Goal: Task Accomplishment & Management: Complete application form

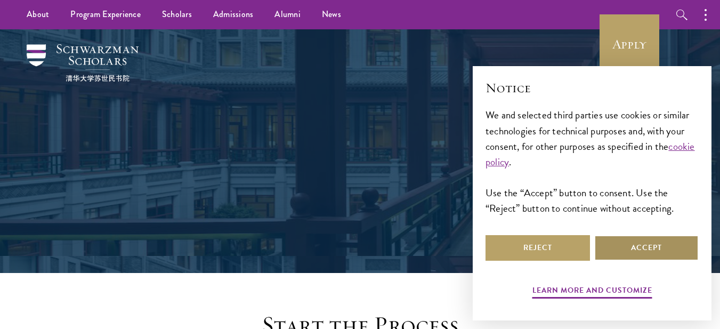
click at [675, 246] on button "Accept" at bounding box center [646, 248] width 104 height 26
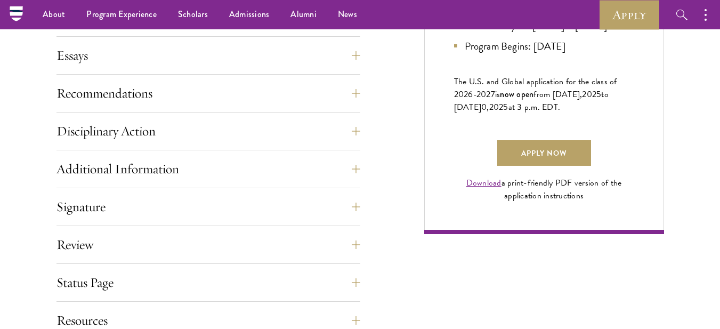
scroll to position [697, 0]
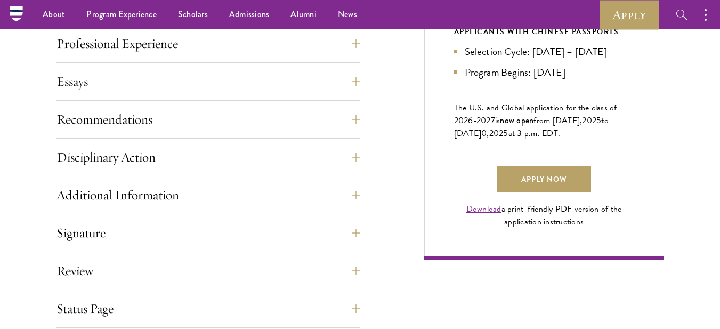
drag, startPoint x: 727, startPoint y: 37, endPoint x: 728, endPoint y: 123, distance: 85.8
click at [365, 120] on button "Recommendations" at bounding box center [217, 120] width 304 height 26
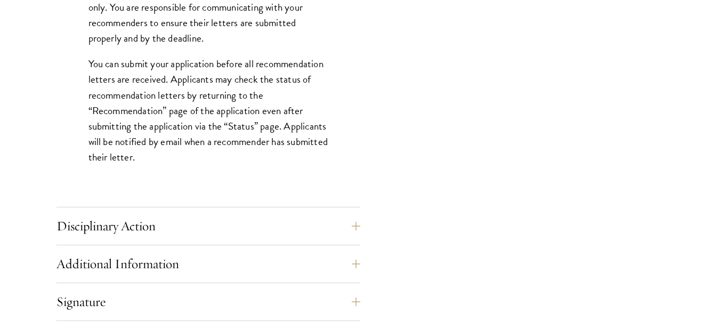
scroll to position [1507, 0]
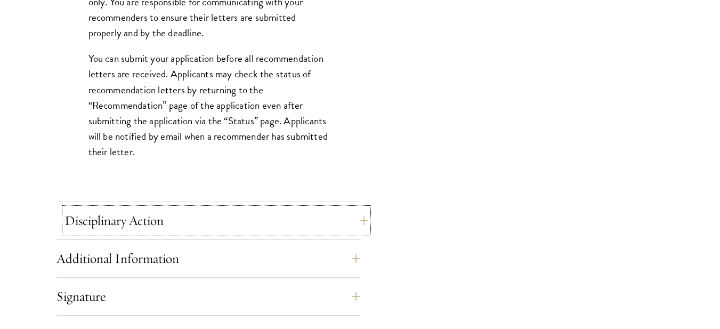
click at [361, 219] on button "Disciplinary Action" at bounding box center [217, 221] width 304 height 26
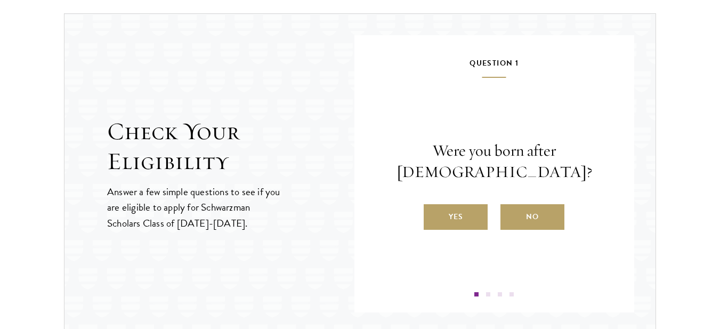
scroll to position [1221, 0]
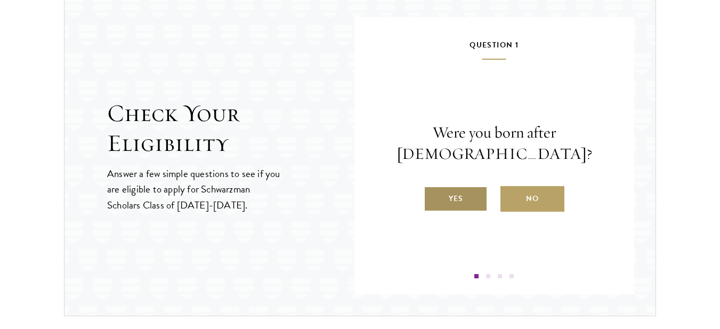
click at [454, 201] on label "Yes" at bounding box center [456, 199] width 64 height 26
click at [433, 197] on input "Yes" at bounding box center [429, 192] width 10 height 10
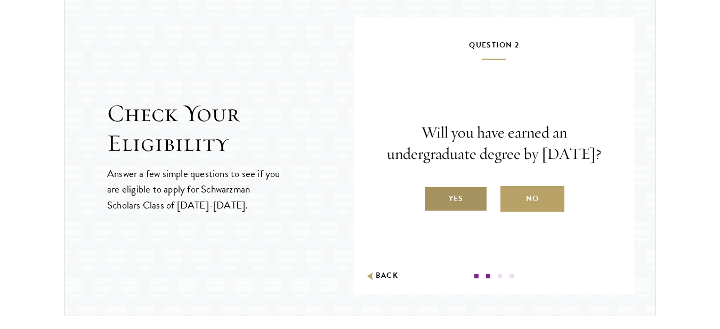
click at [462, 212] on label "Yes" at bounding box center [456, 199] width 64 height 26
click at [433, 197] on input "Yes" at bounding box center [429, 192] width 10 height 10
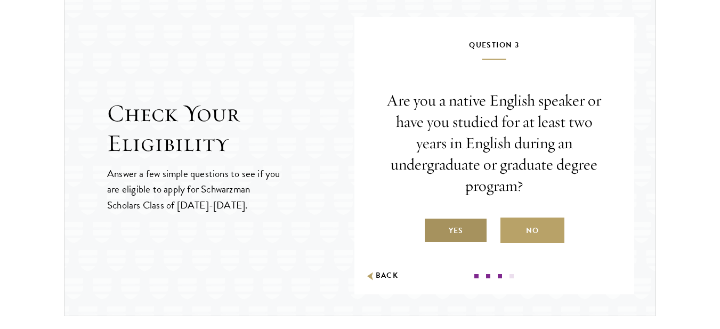
click at [459, 226] on label "Yes" at bounding box center [456, 230] width 64 height 26
click at [433, 226] on input "Yes" at bounding box center [429, 224] width 10 height 10
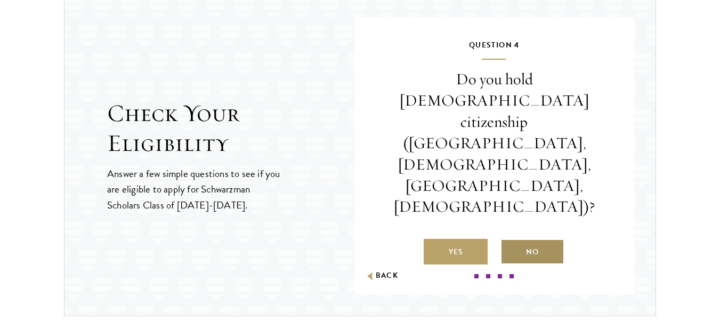
click at [539, 239] on label "No" at bounding box center [533, 252] width 64 height 26
click at [510, 240] on input "No" at bounding box center [506, 245] width 10 height 10
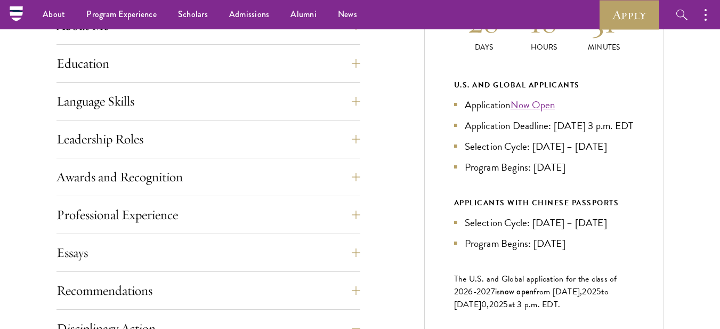
scroll to position [517, 0]
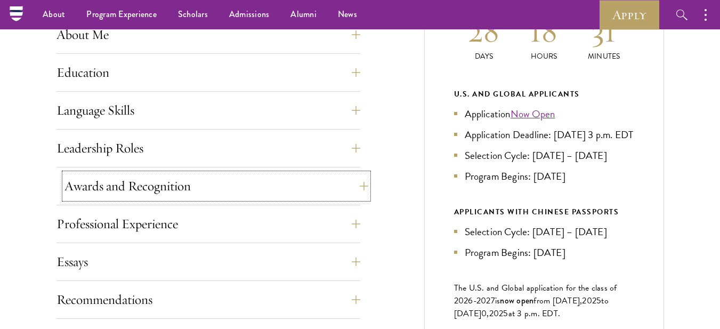
click at [354, 187] on button "Awards and Recognition" at bounding box center [217, 186] width 304 height 26
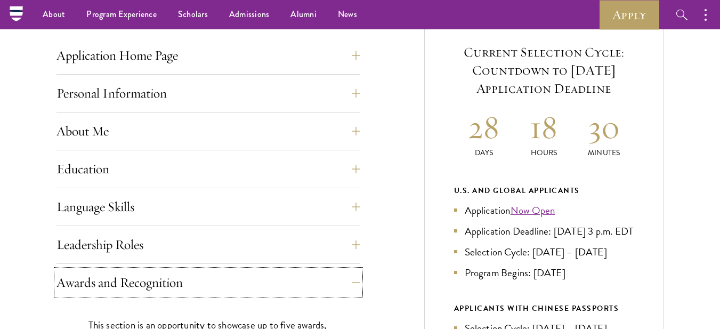
scroll to position [411, 0]
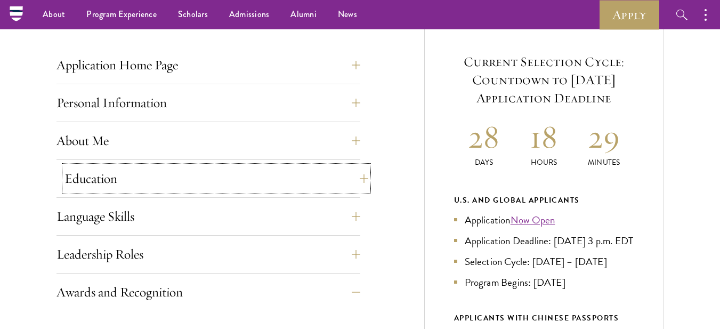
click at [362, 180] on button "Education" at bounding box center [217, 179] width 304 height 26
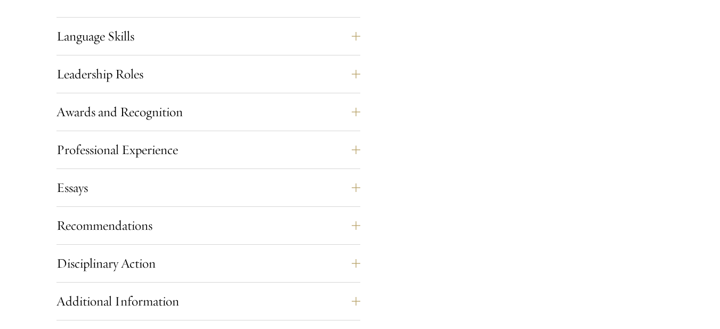
scroll to position [1872, 0]
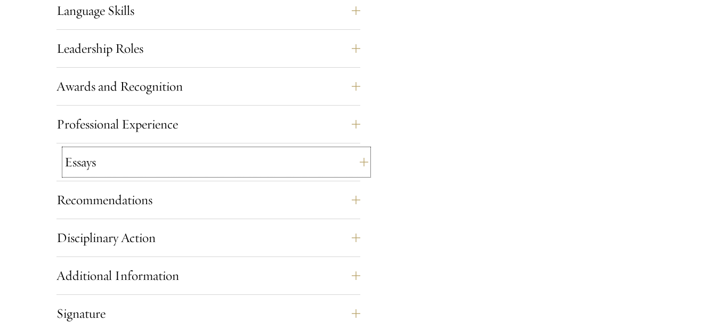
click at [356, 167] on div "Essays Each applicant is required to provide two essays and two short answer re…" at bounding box center [209, 165] width 304 height 32
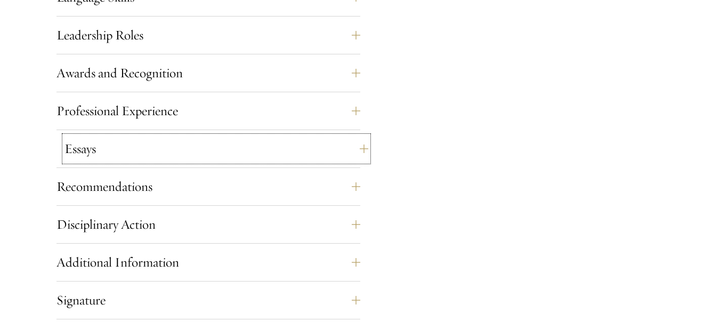
click at [365, 149] on button "Essays" at bounding box center [217, 149] width 304 height 26
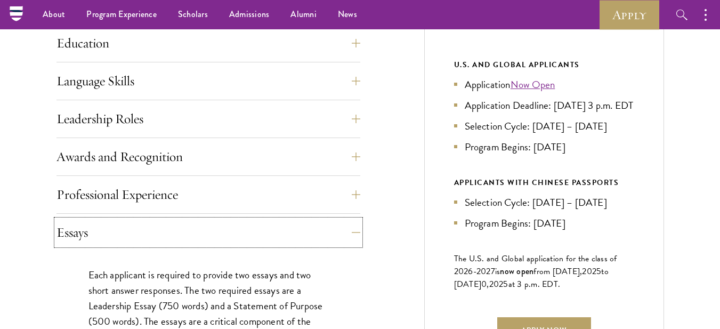
scroll to position [536, 0]
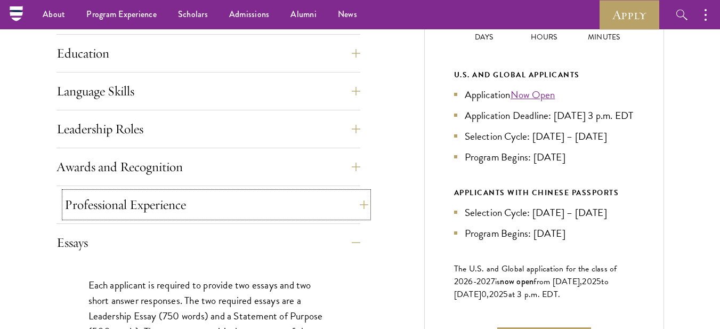
click at [359, 205] on button "Professional Experience" at bounding box center [217, 205] width 304 height 26
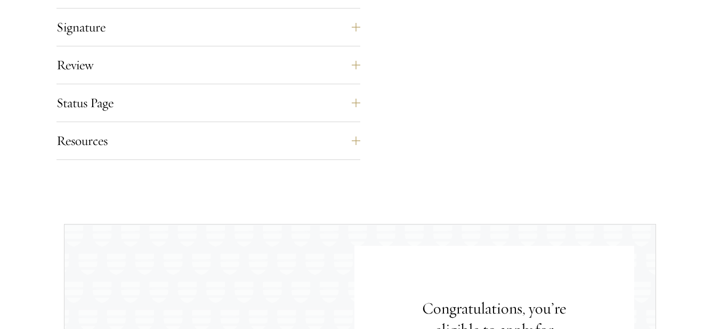
scroll to position [1220, 0]
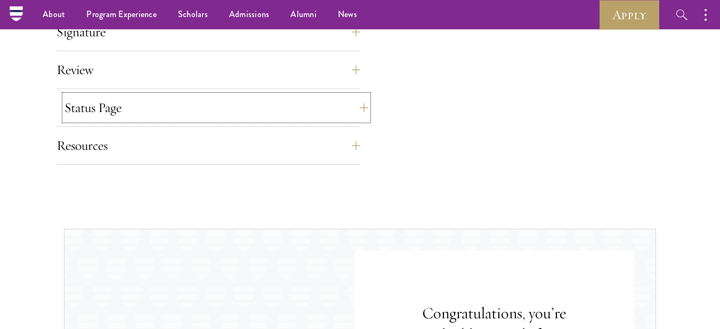
click at [359, 109] on button "Status Page" at bounding box center [217, 108] width 304 height 26
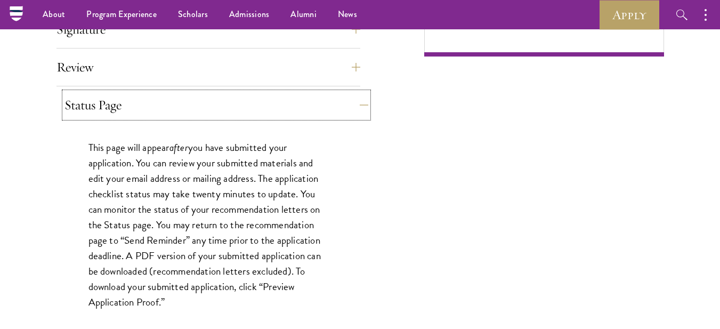
scroll to position [898, 0]
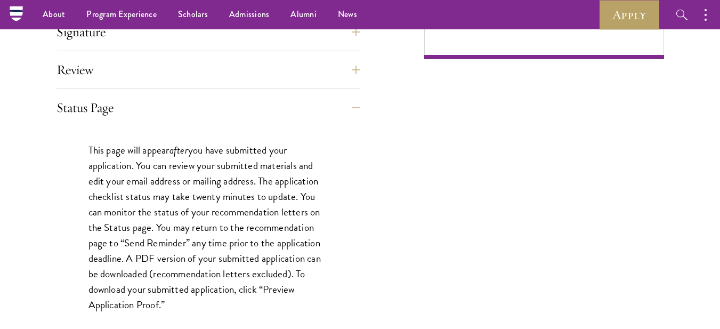
click at [293, 141] on div "This page will appear after you have submitted your application. You can review…" at bounding box center [209, 232] width 304 height 213
click at [345, 110] on button "Status Page" at bounding box center [217, 108] width 304 height 26
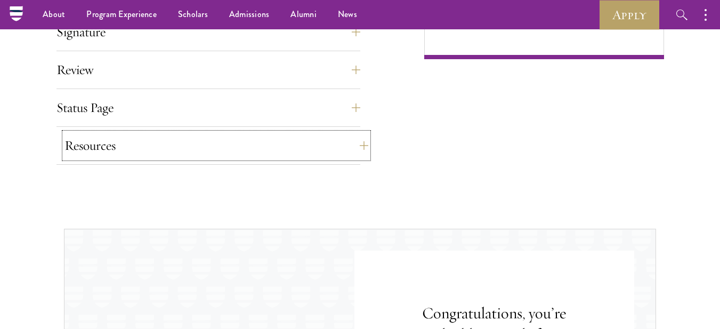
click at [360, 148] on button "Resources" at bounding box center [217, 146] width 304 height 26
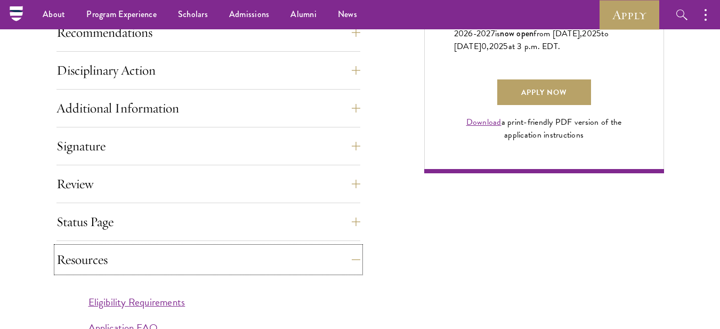
scroll to position [752, 0]
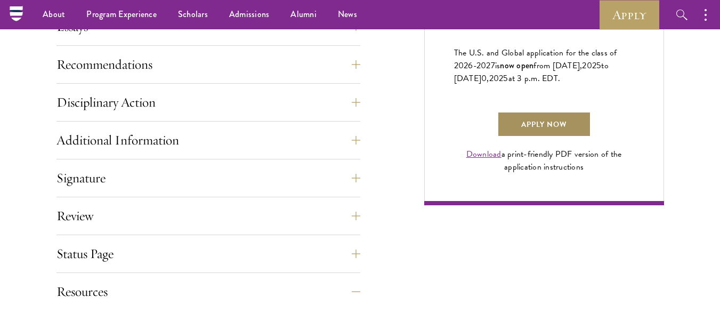
click at [546, 137] on link "Apply Now" at bounding box center [544, 124] width 94 height 26
